Goal: Task Accomplishment & Management: Manage account settings

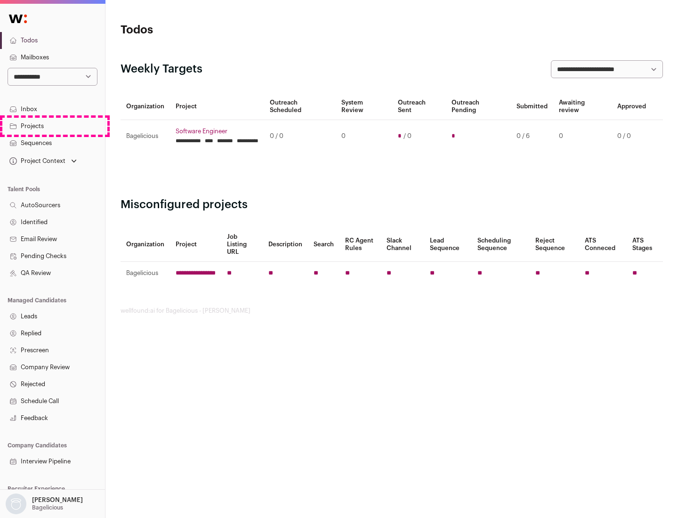
click at [52, 126] on link "Projects" at bounding box center [52, 126] width 105 height 17
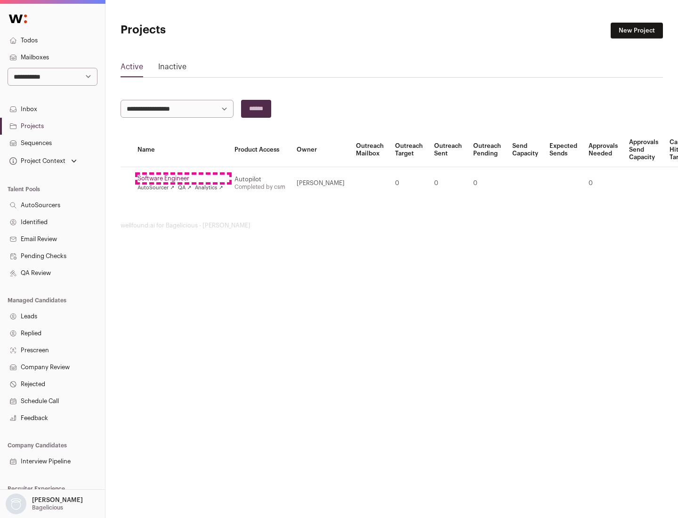
click at [183, 179] on link "Software Engineer" at bounding box center [181, 179] width 86 height 8
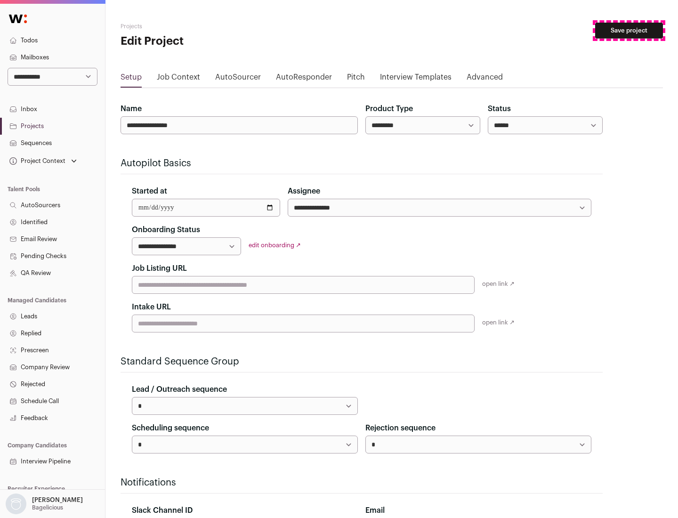
click at [629, 31] on button "Save project" at bounding box center [629, 31] width 68 height 16
